Goal: Check status: Check status

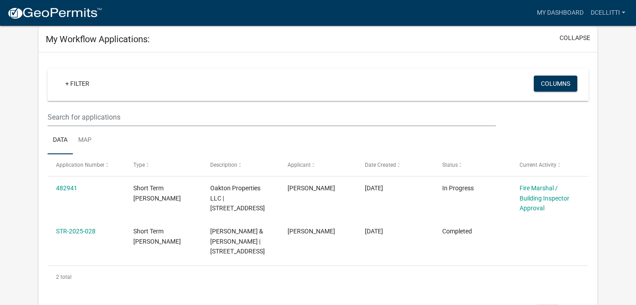
scroll to position [104, 0]
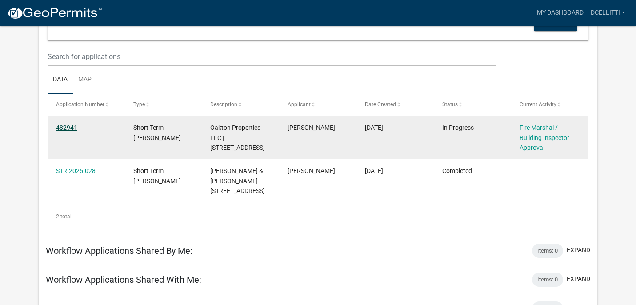
click at [64, 128] on link "482941" at bounding box center [66, 127] width 21 height 7
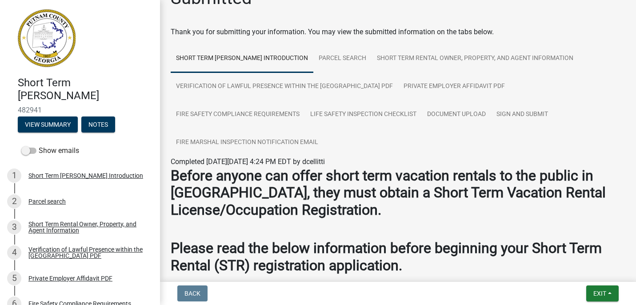
scroll to position [27, 0]
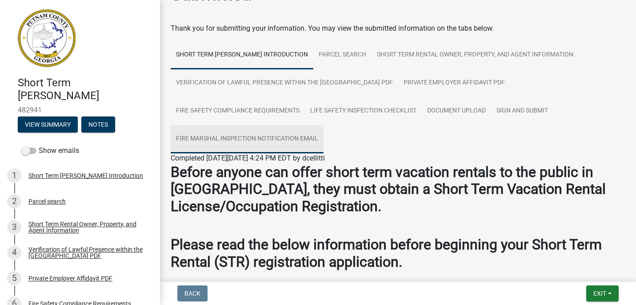
click at [280, 134] on link "Fire Marshal Inspection Notification Email" at bounding box center [247, 139] width 153 height 28
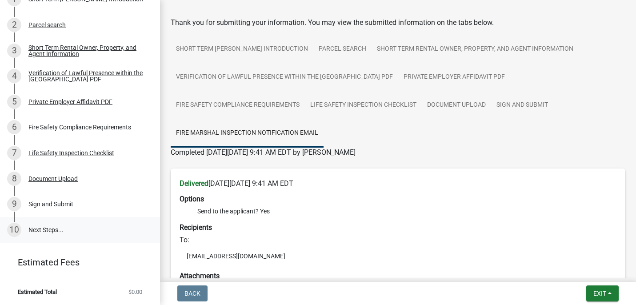
scroll to position [176, 0]
click at [52, 225] on link "10 Next Steps..." at bounding box center [80, 230] width 160 height 26
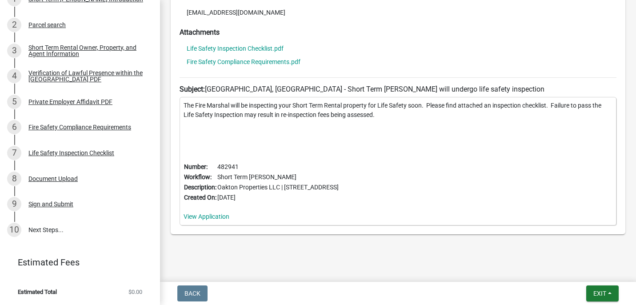
scroll to position [288, 0]
